Goal: Navigation & Orientation: Find specific page/section

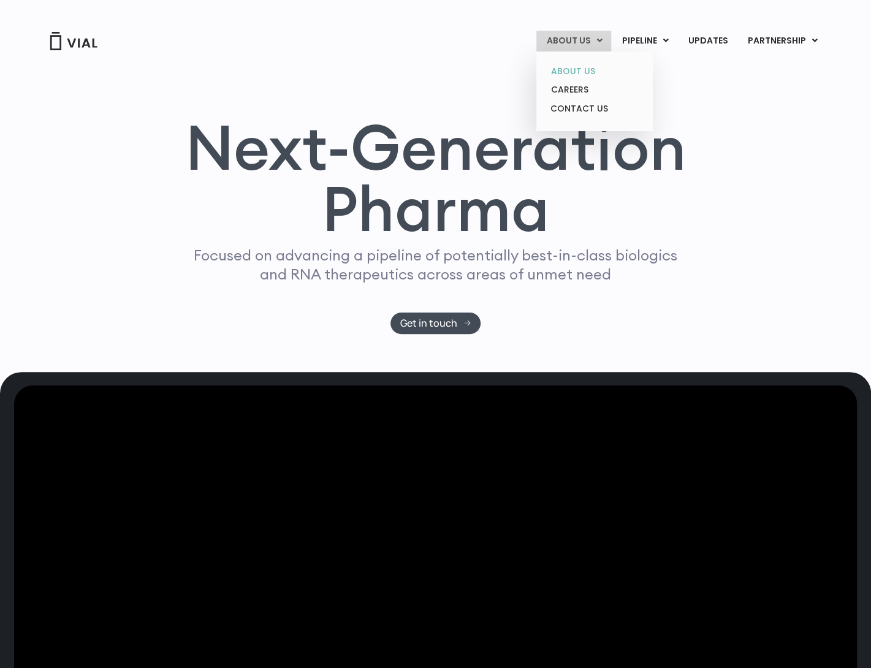
click at [574, 70] on link "ABOUT US" at bounding box center [593, 71] width 107 height 19
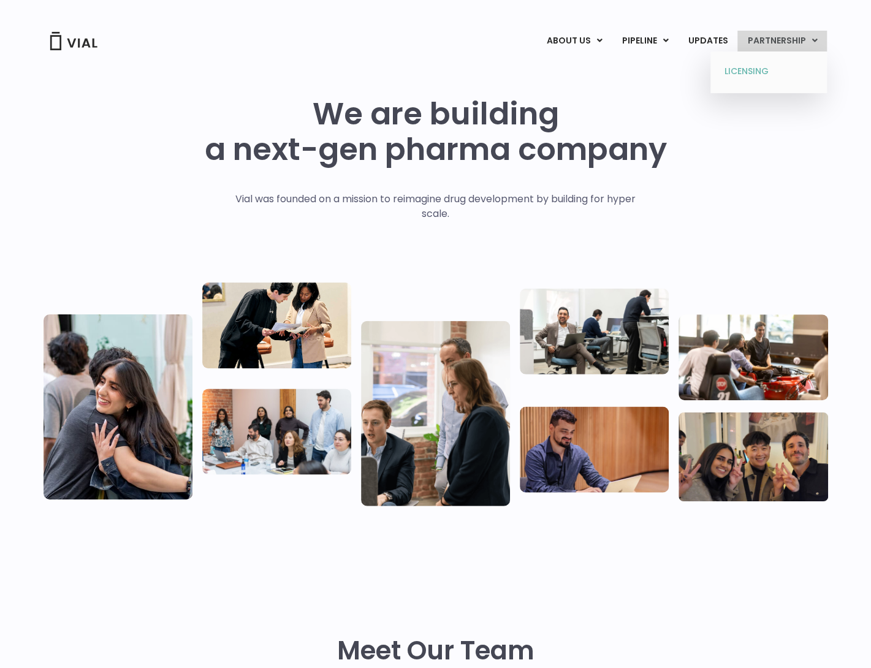
click at [785, 78] on link "LICENSING" at bounding box center [767, 72] width 107 height 20
